Goal: Navigation & Orientation: Go to known website

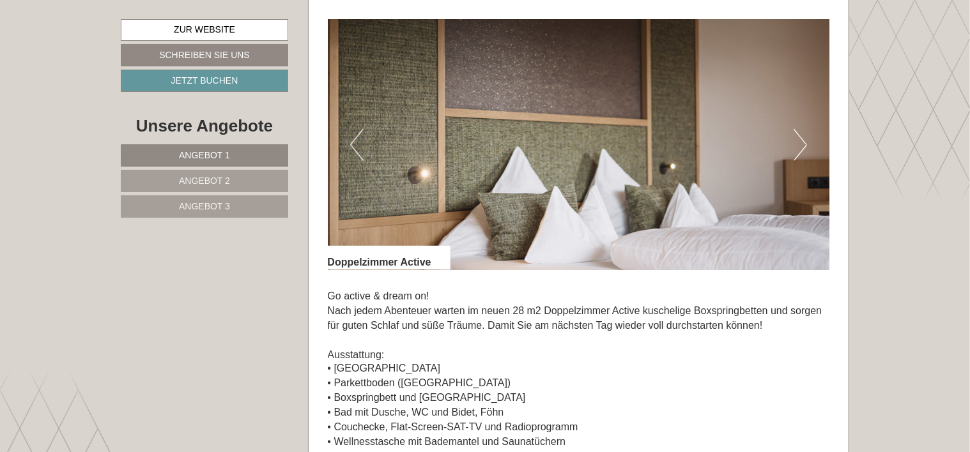
scroll to position [810, 0]
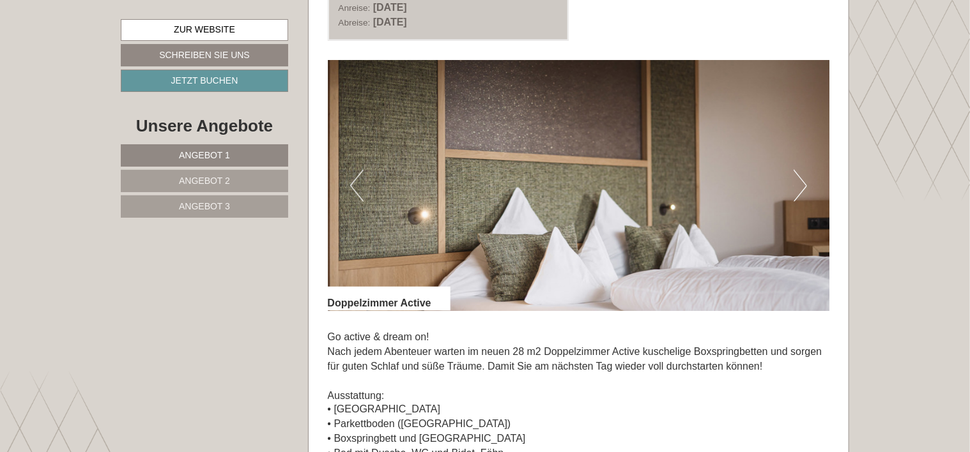
click at [800, 185] on button "Next" at bounding box center [799, 186] width 13 height 32
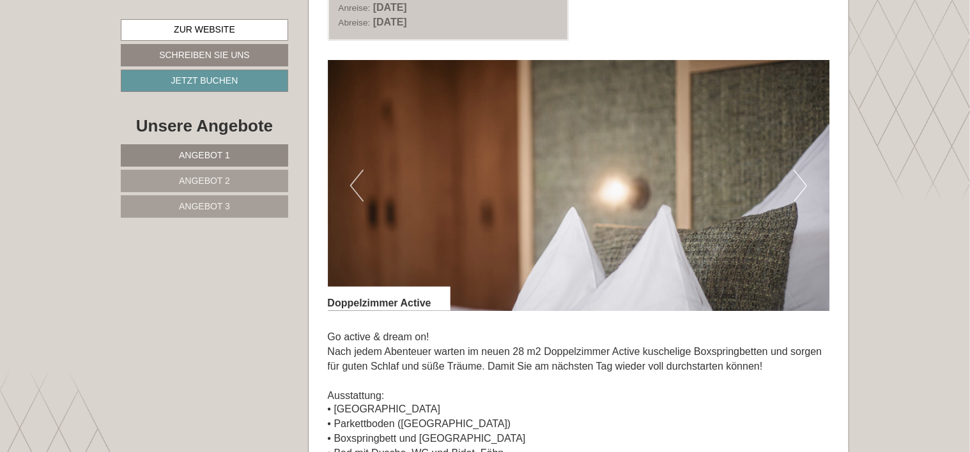
click at [800, 181] on button "Next" at bounding box center [799, 186] width 13 height 32
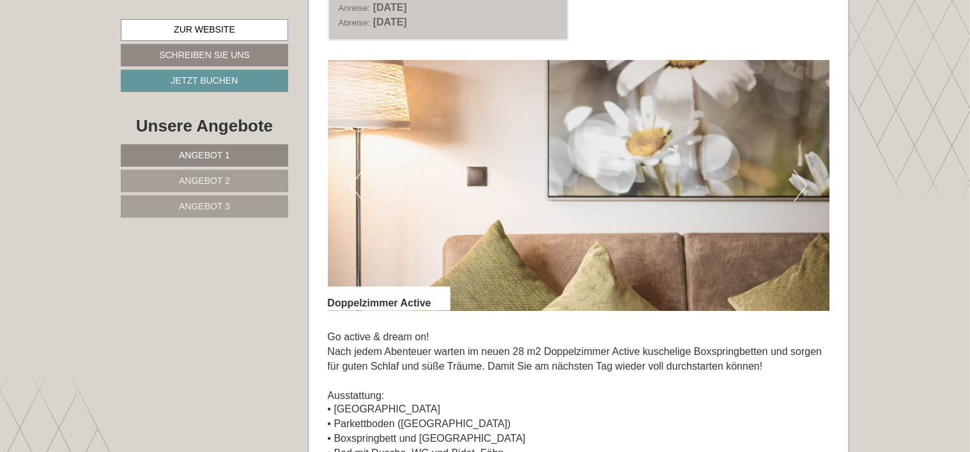
click at [800, 180] on button "Next" at bounding box center [799, 186] width 13 height 32
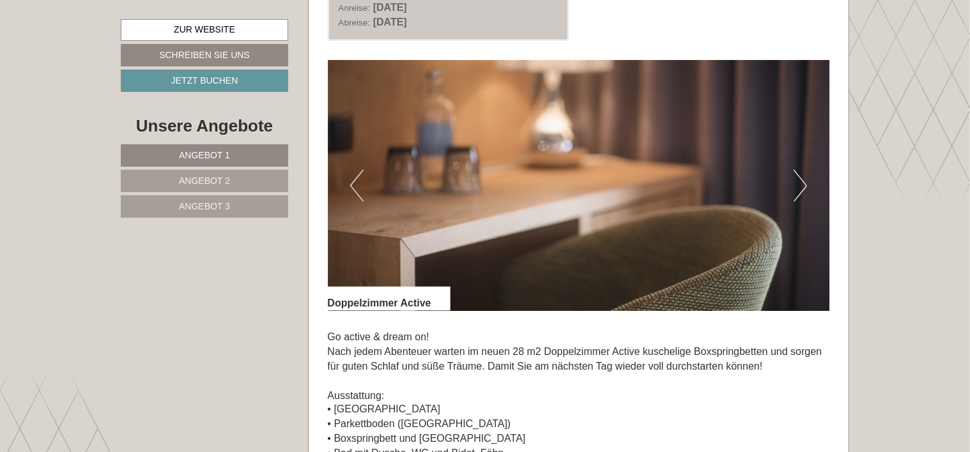
click at [799, 177] on button "Next" at bounding box center [799, 186] width 13 height 32
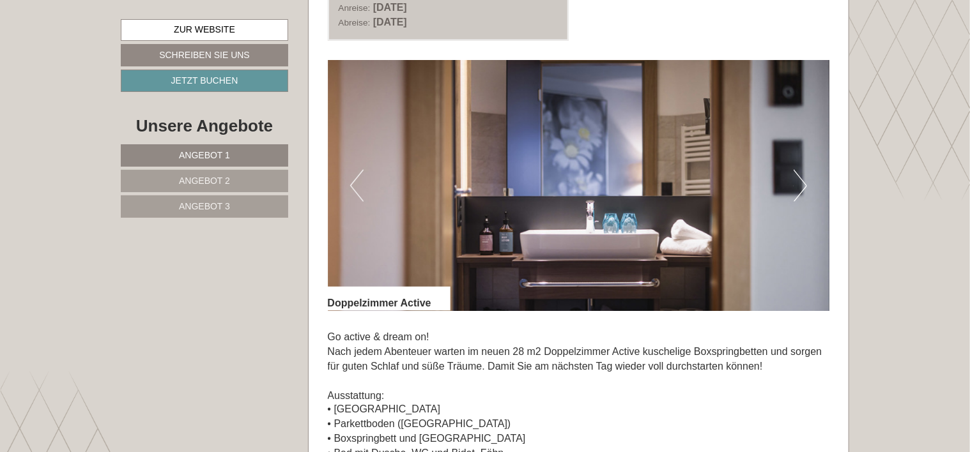
click at [799, 175] on button "Next" at bounding box center [799, 186] width 13 height 32
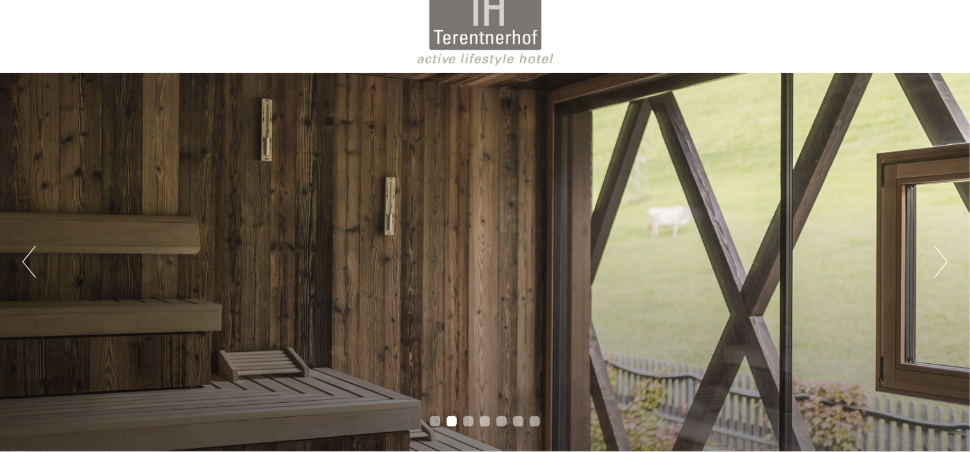
scroll to position [64, 0]
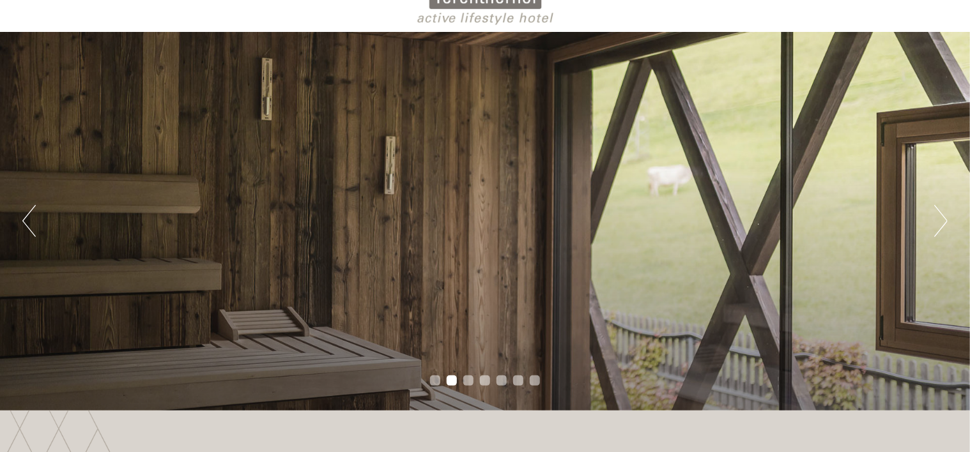
click at [938, 225] on button "Next" at bounding box center [940, 221] width 13 height 32
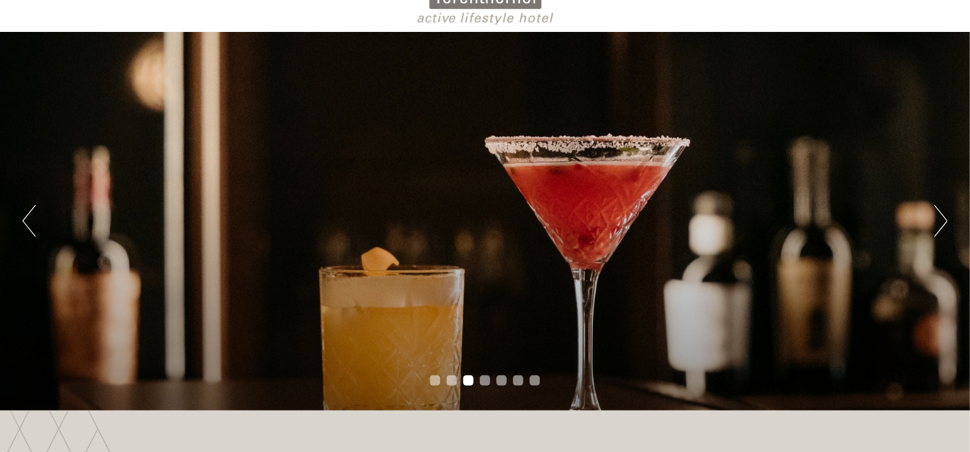
click at [938, 225] on button "Next" at bounding box center [940, 221] width 13 height 32
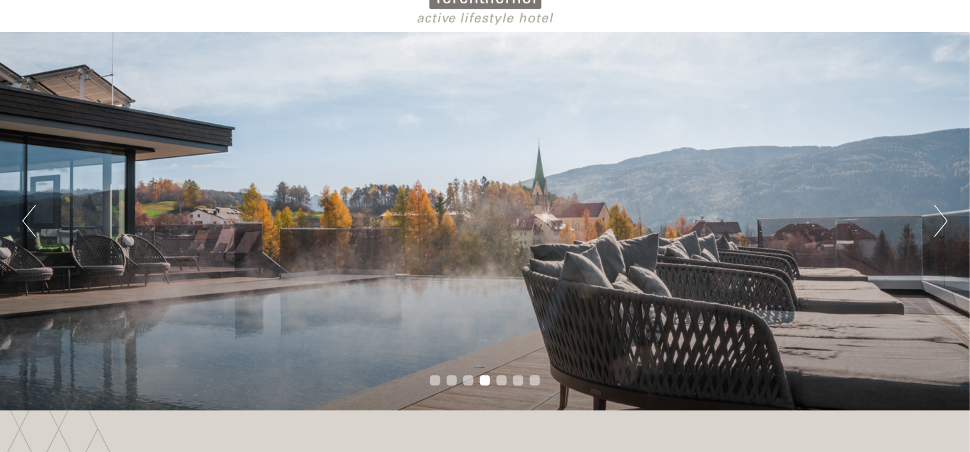
click at [938, 225] on button "Next" at bounding box center [940, 221] width 13 height 32
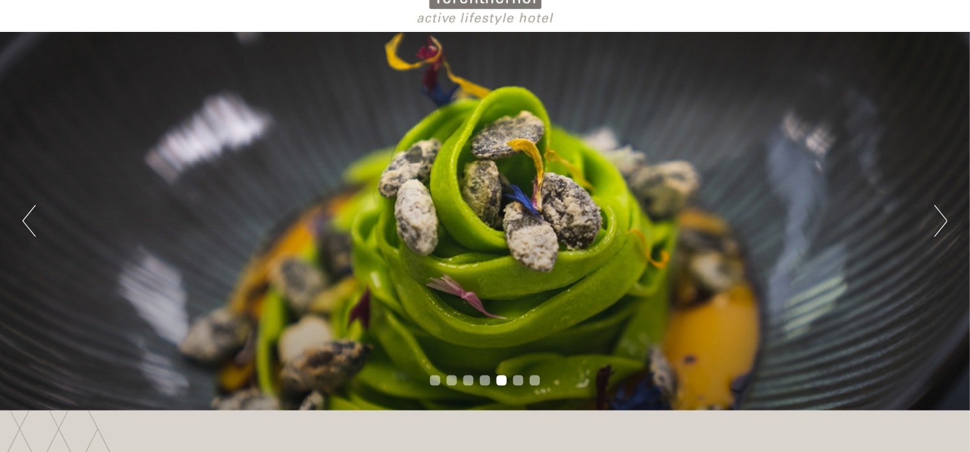
click at [937, 223] on button "Next" at bounding box center [940, 221] width 13 height 32
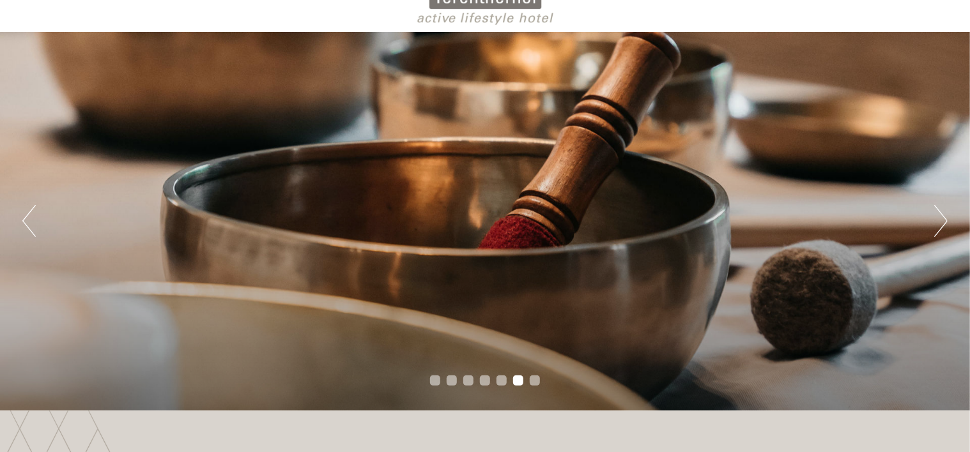
click at [937, 223] on button "Next" at bounding box center [940, 221] width 13 height 32
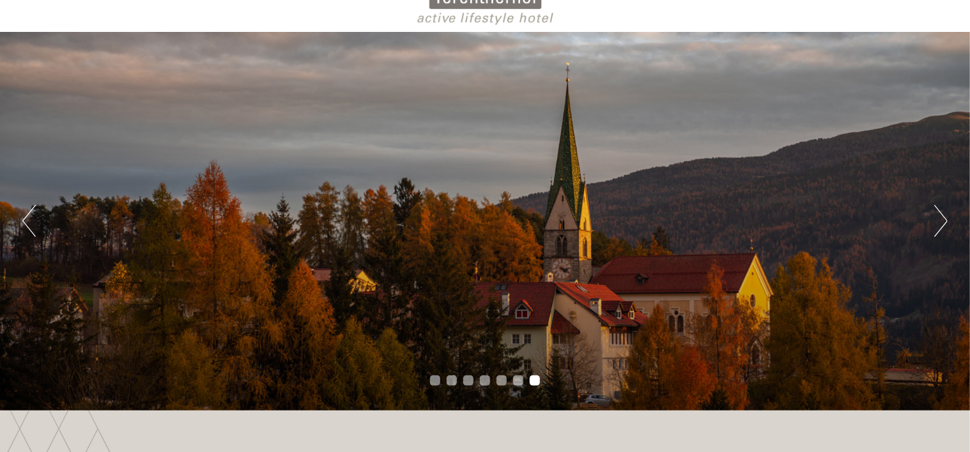
click at [937, 223] on button "Next" at bounding box center [940, 221] width 13 height 32
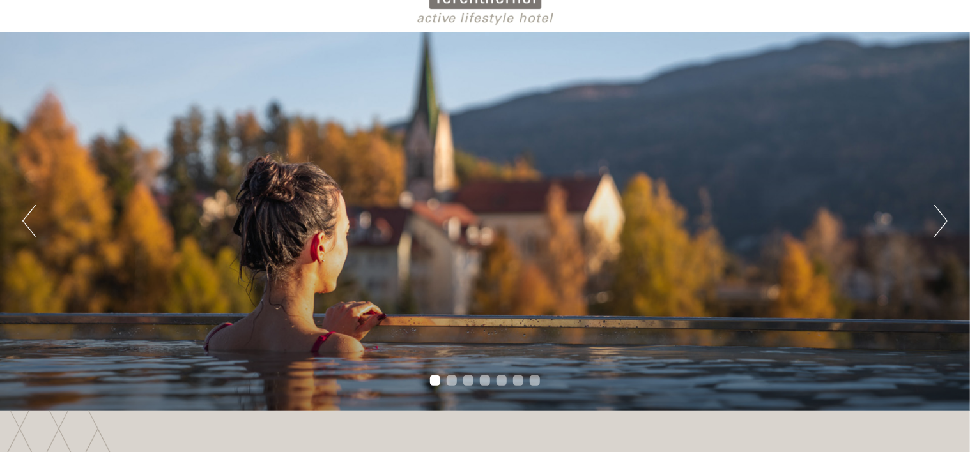
click at [937, 220] on button "Next" at bounding box center [940, 221] width 13 height 32
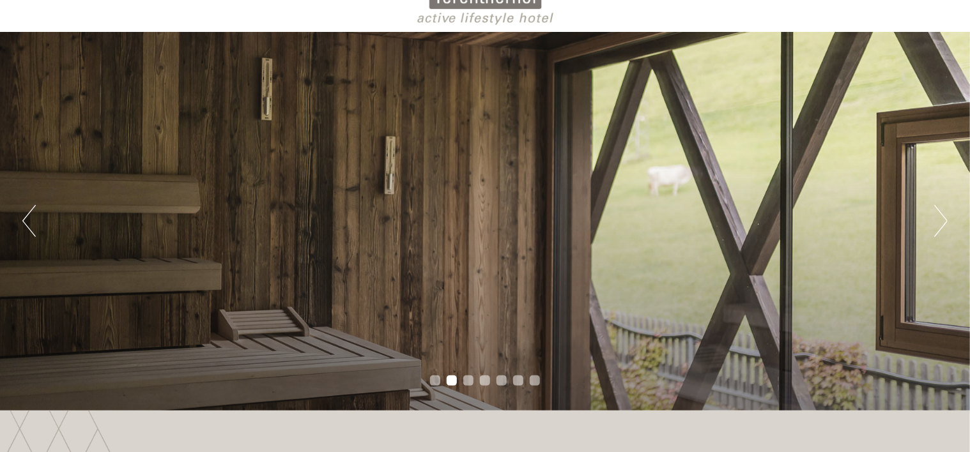
click at [937, 219] on button "Next" at bounding box center [940, 221] width 13 height 32
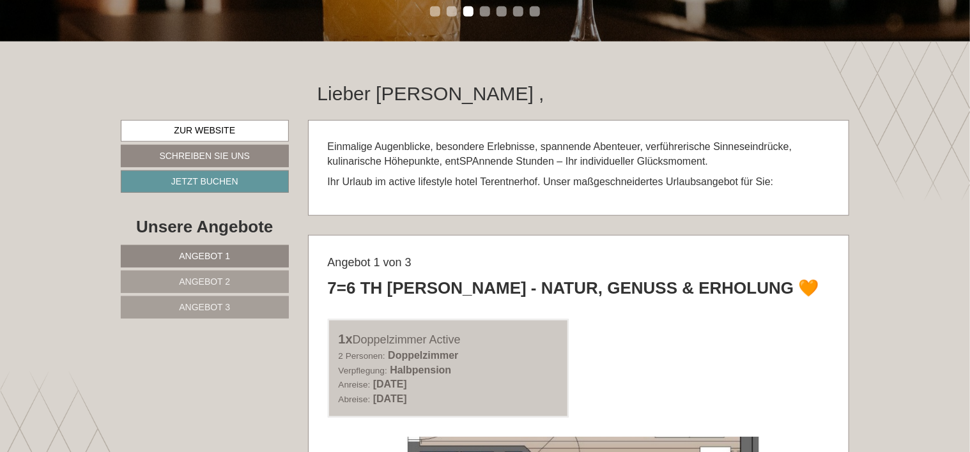
scroll to position [447, 0]
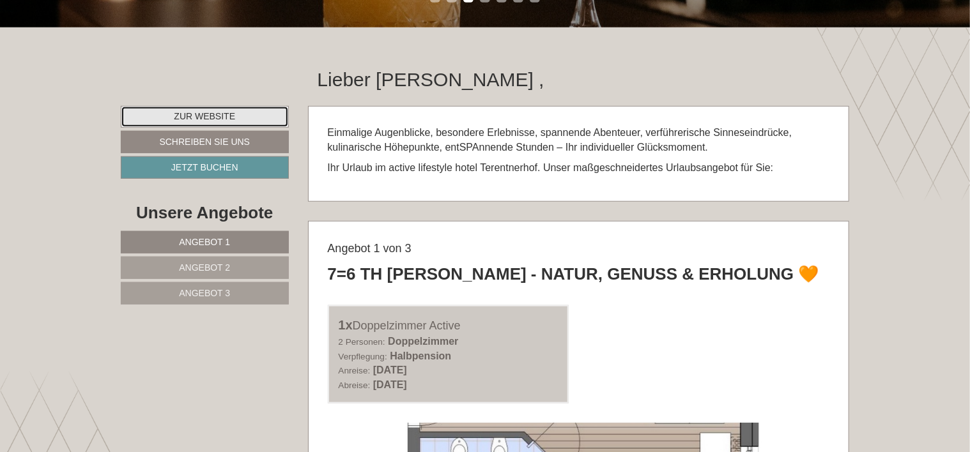
click at [222, 119] on link "Zur Website" at bounding box center [205, 117] width 168 height 22
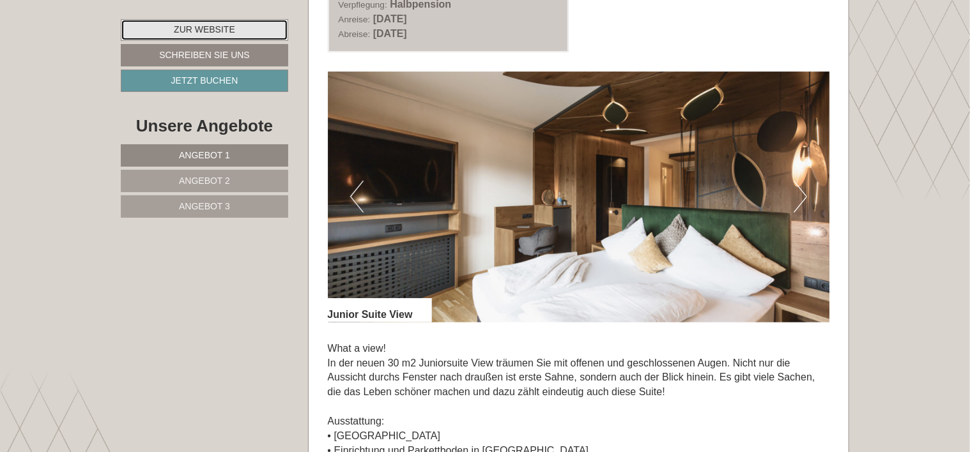
scroll to position [2683, 0]
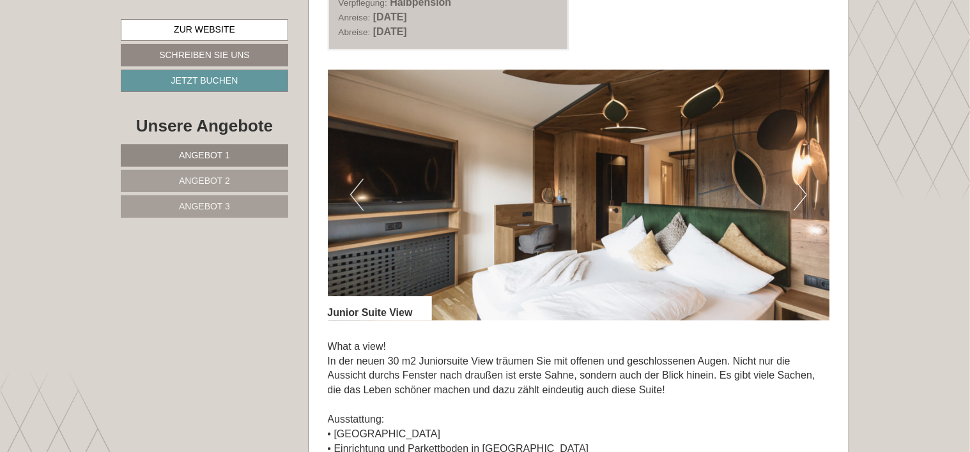
click at [802, 197] on button "Next" at bounding box center [799, 195] width 13 height 32
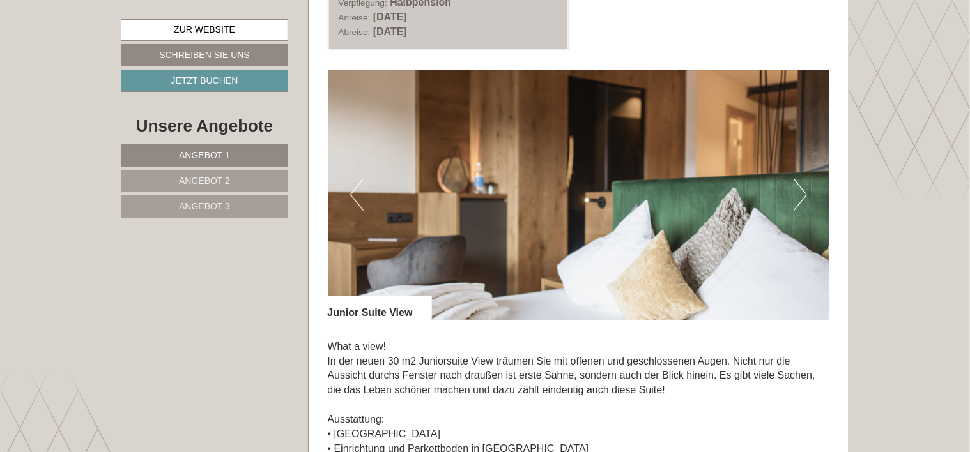
click at [800, 194] on button "Next" at bounding box center [799, 195] width 13 height 32
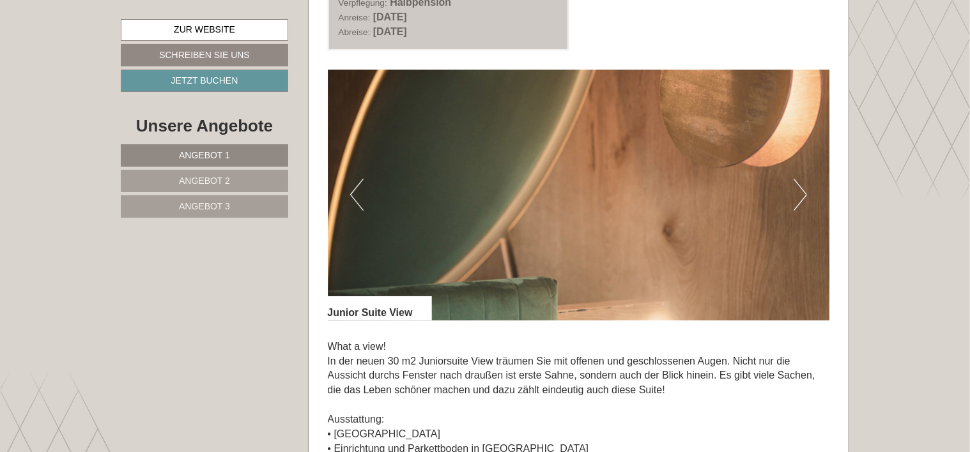
click at [800, 193] on button "Next" at bounding box center [799, 195] width 13 height 32
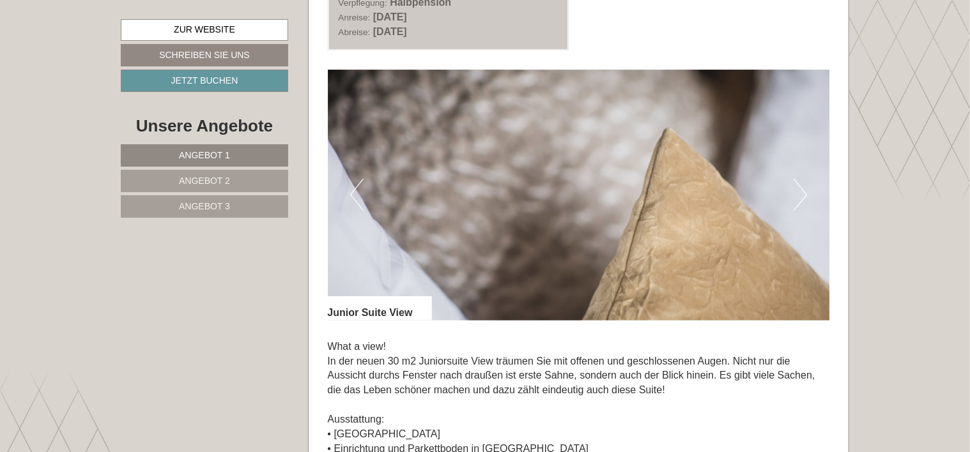
click at [800, 193] on button "Next" at bounding box center [799, 195] width 13 height 32
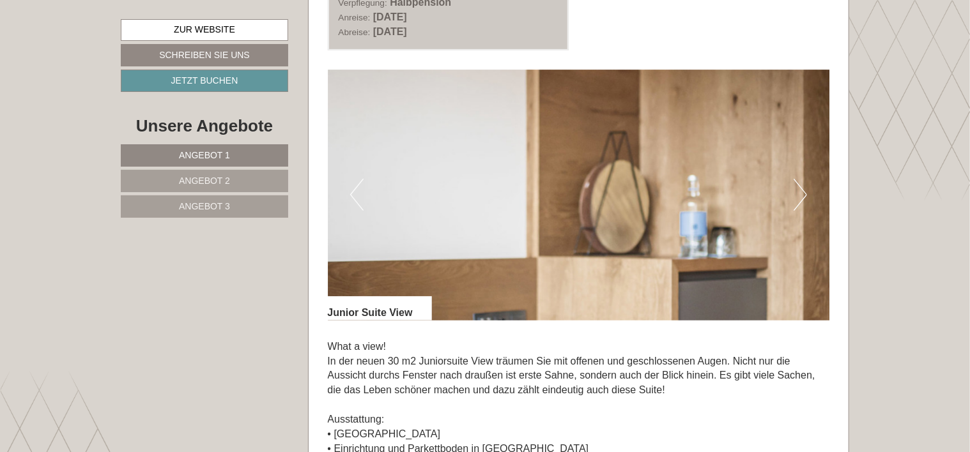
click at [800, 193] on button "Next" at bounding box center [799, 195] width 13 height 32
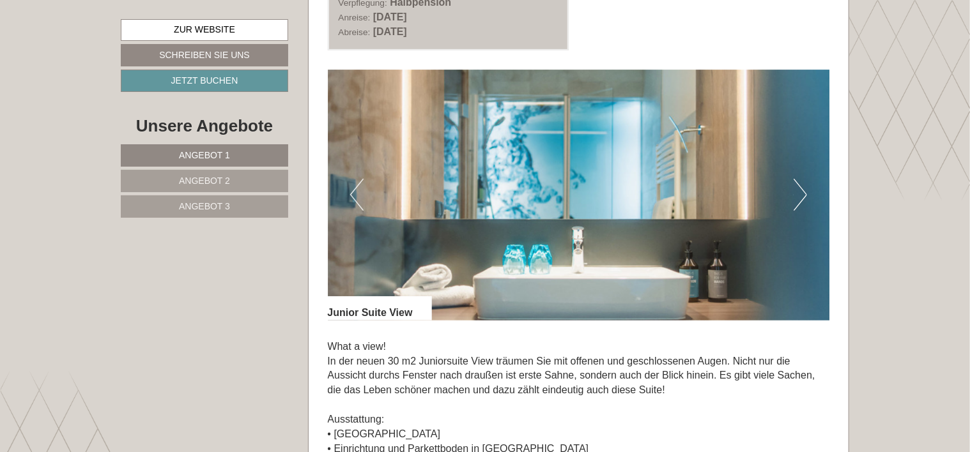
click at [800, 193] on button "Next" at bounding box center [799, 195] width 13 height 32
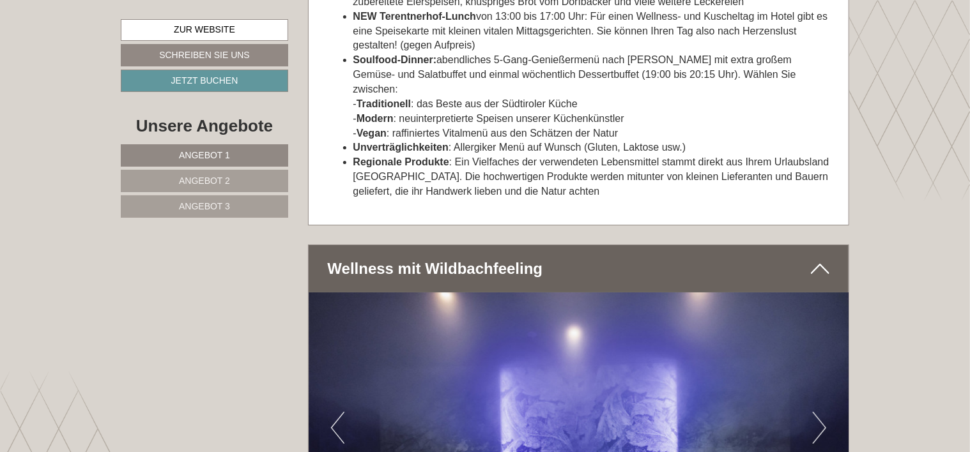
scroll to position [4855, 0]
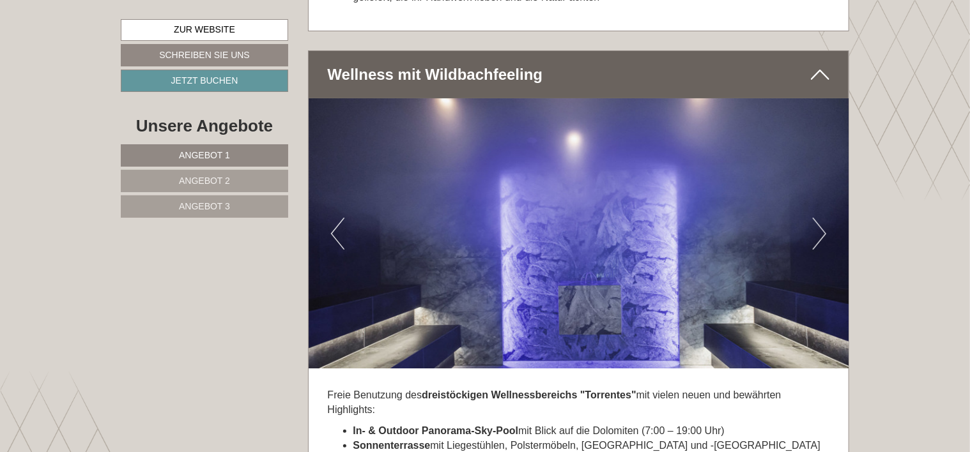
click at [817, 229] on img at bounding box center [579, 233] width 540 height 270
click at [813, 218] on button "Next" at bounding box center [819, 234] width 13 height 32
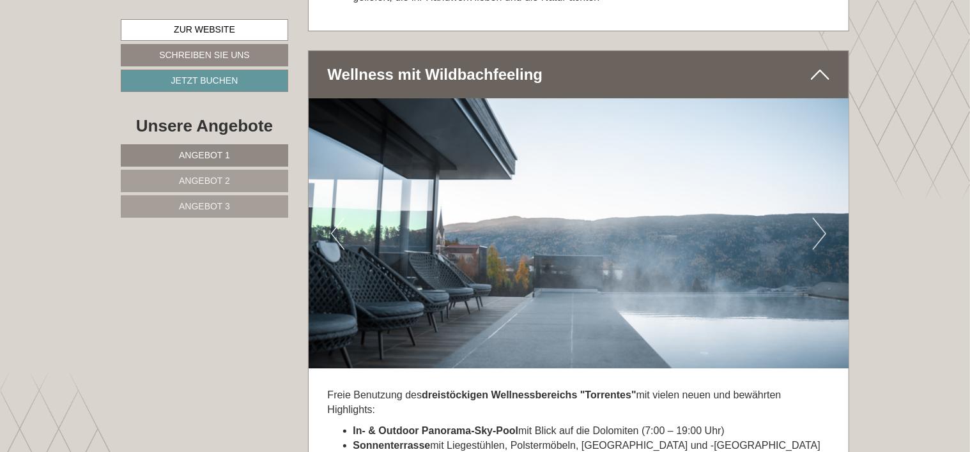
click at [813, 218] on button "Next" at bounding box center [819, 234] width 13 height 32
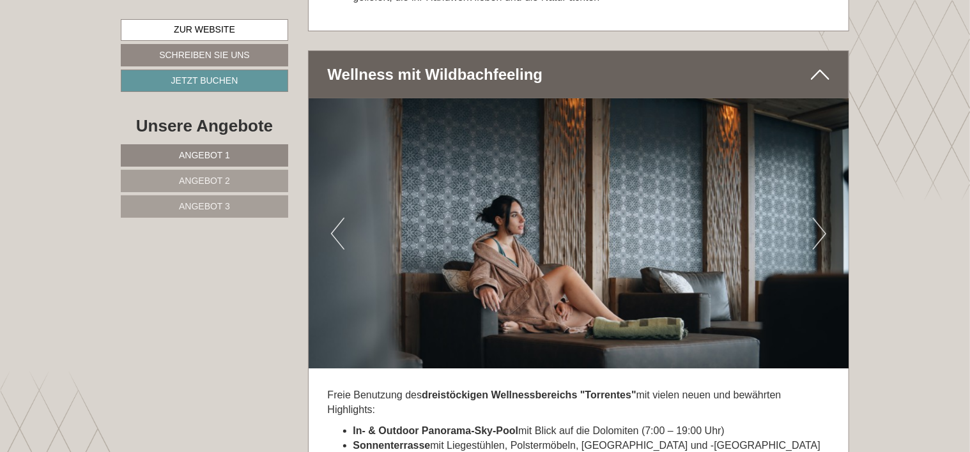
click at [813, 218] on button "Next" at bounding box center [819, 234] width 13 height 32
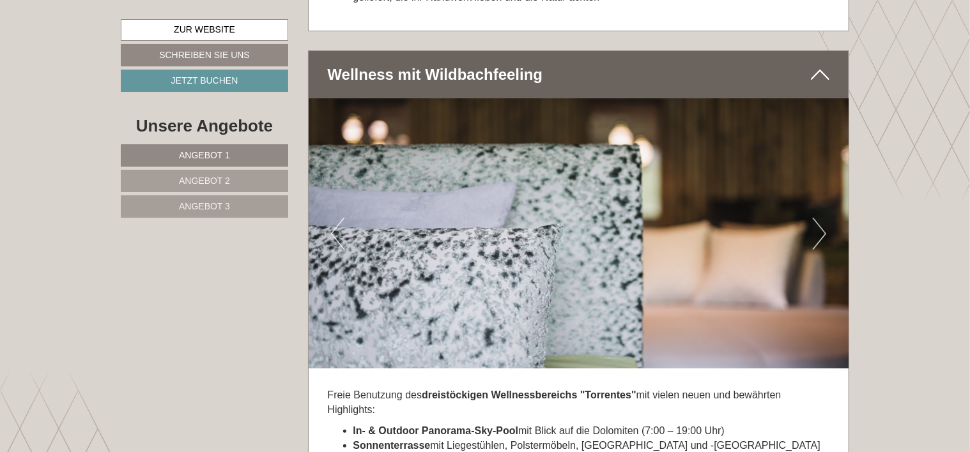
click at [813, 218] on button "Next" at bounding box center [819, 234] width 13 height 32
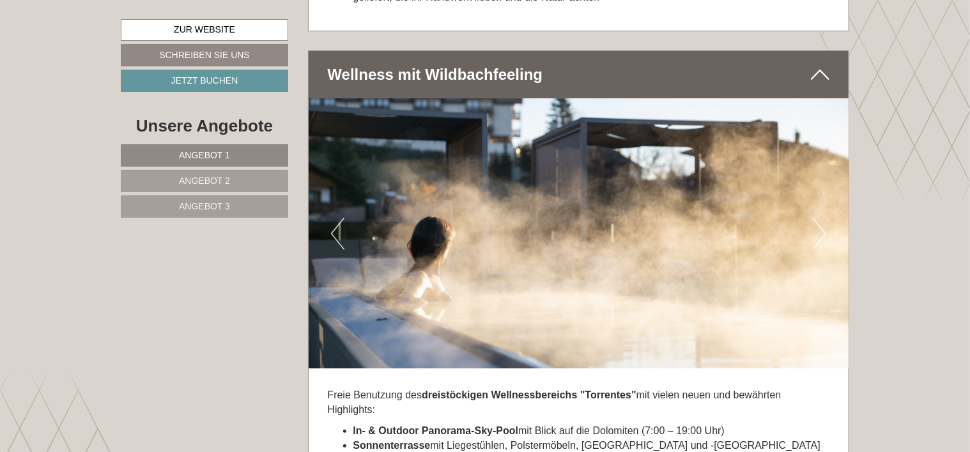
click at [813, 218] on button "Next" at bounding box center [819, 234] width 13 height 32
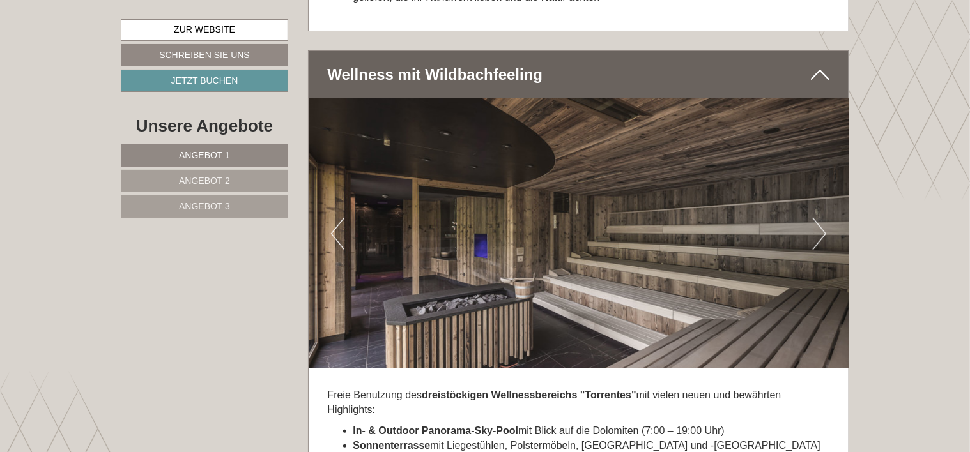
click at [811, 213] on img at bounding box center [579, 233] width 540 height 270
click at [819, 218] on button "Next" at bounding box center [819, 234] width 13 height 32
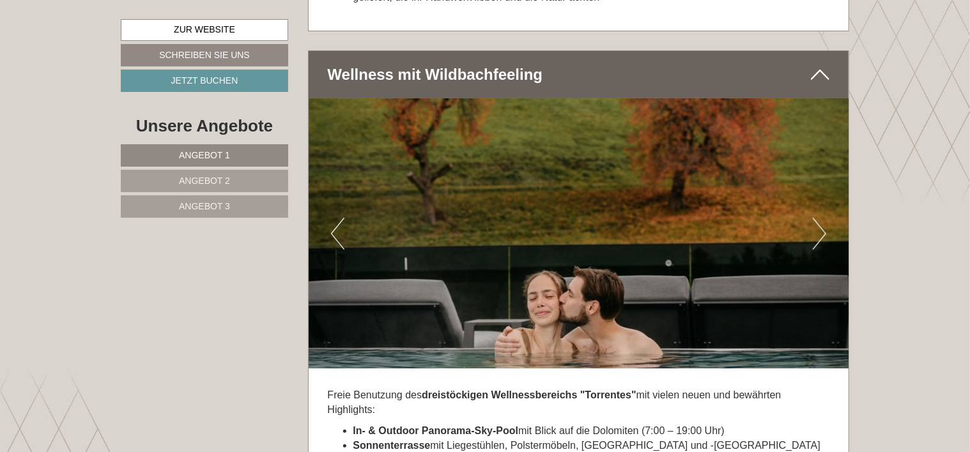
click at [819, 218] on button "Next" at bounding box center [819, 234] width 13 height 32
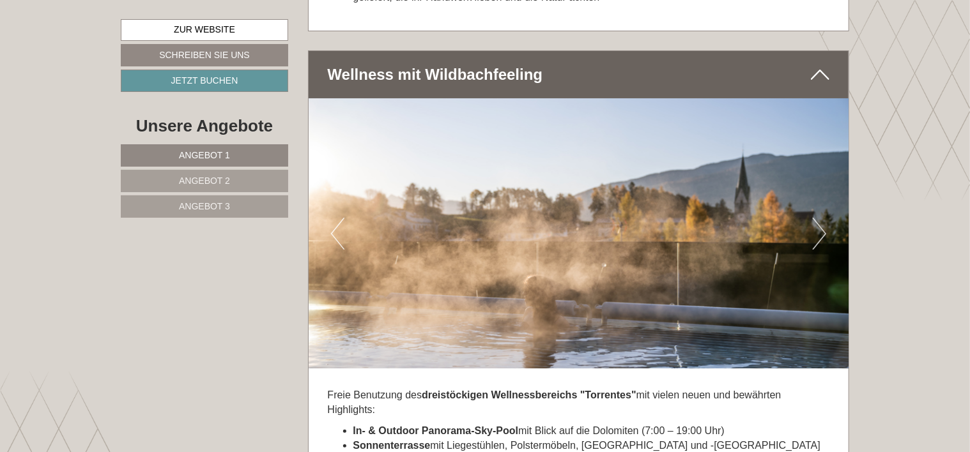
click at [818, 218] on button "Next" at bounding box center [819, 234] width 13 height 32
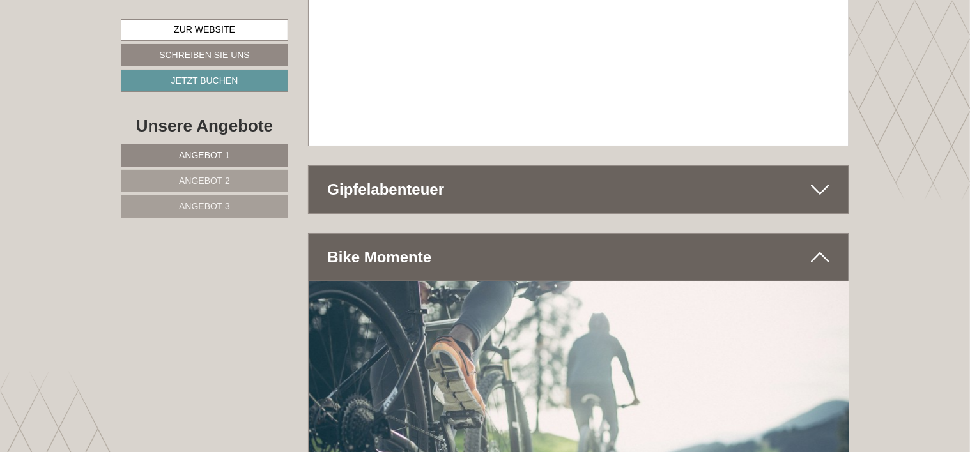
scroll to position [7155, 0]
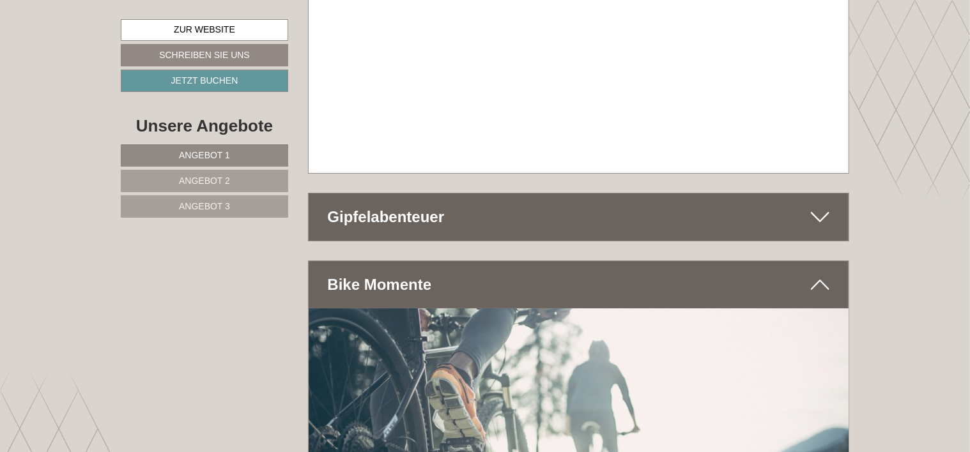
click at [818, 206] on icon at bounding box center [820, 217] width 19 height 22
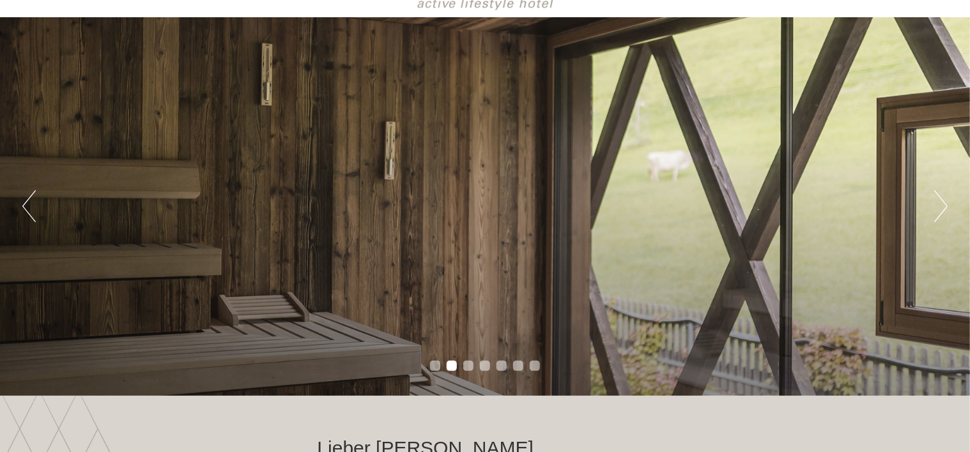
scroll to position [0, 0]
